Goal: Task Accomplishment & Management: Use online tool/utility

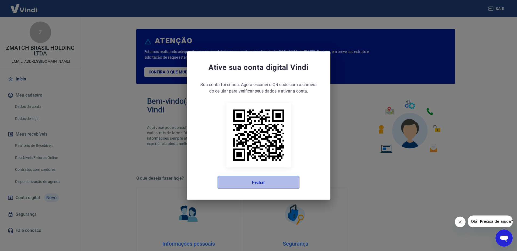
click at [249, 177] on button "Fechar" at bounding box center [258, 182] width 82 height 13
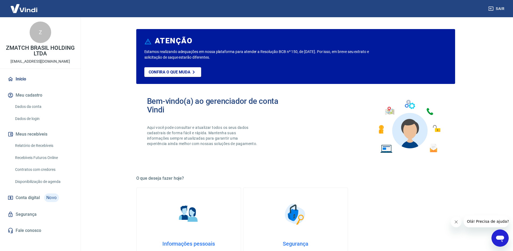
click at [55, 144] on link "Relatório de Recebíveis" at bounding box center [43, 145] width 61 height 11
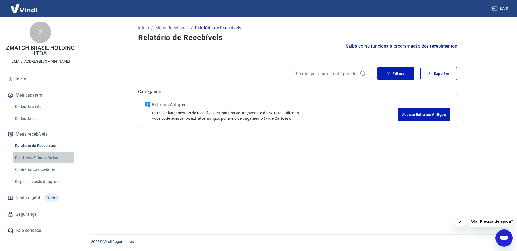
click at [47, 155] on link "Recebíveis Futuros Online" at bounding box center [43, 157] width 61 height 11
